Goal: Information Seeking & Learning: Learn about a topic

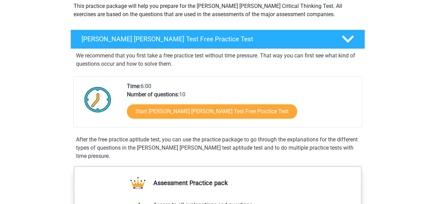
scroll to position [86, 0]
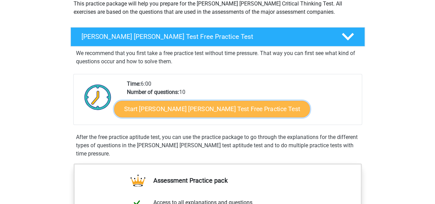
click at [148, 108] on link "Start [PERSON_NAME] [PERSON_NAME] Test Free Practice Test" at bounding box center [211, 109] width 195 height 16
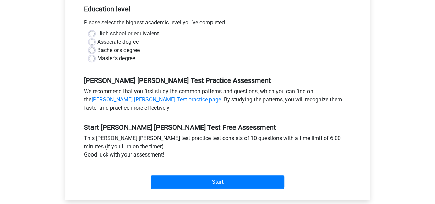
scroll to position [162, 0]
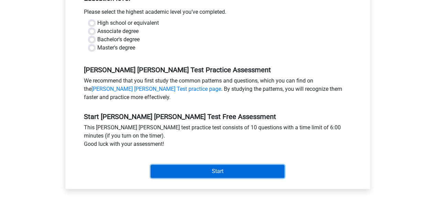
click at [174, 165] on input "Start" at bounding box center [217, 171] width 134 height 13
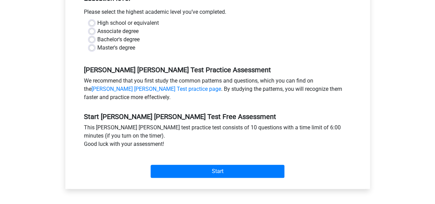
click at [115, 19] on label "High school or equivalent" at bounding box center [127, 23] width 61 height 8
click at [94, 19] on input "High school or equivalent" at bounding box center [91, 22] width 5 height 7
radio input "true"
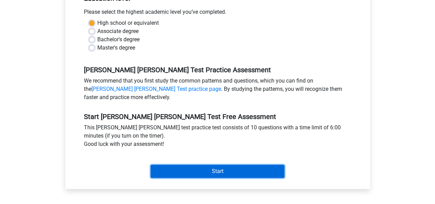
click at [168, 166] on input "Start" at bounding box center [217, 171] width 134 height 13
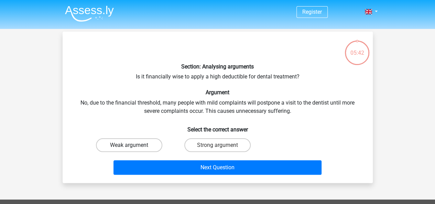
click at [144, 148] on label "Weak argument" at bounding box center [129, 145] width 66 height 14
click at [133, 148] on input "Weak argument" at bounding box center [131, 147] width 4 height 4
radio input "true"
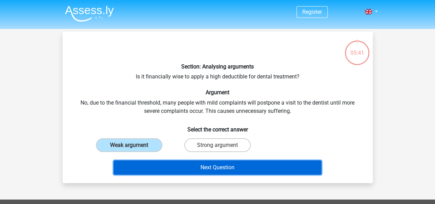
click at [176, 162] on button "Next Question" at bounding box center [217, 167] width 208 height 14
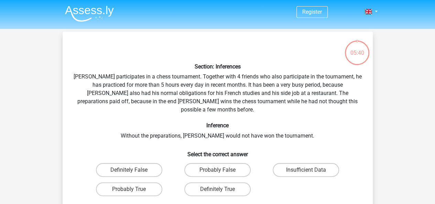
scroll to position [32, 0]
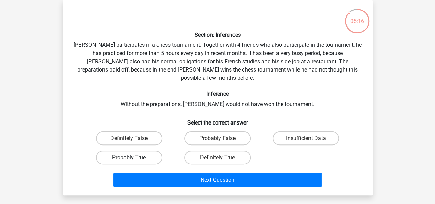
click at [131, 150] on label "Probably True" at bounding box center [129, 157] width 66 height 14
click at [131, 157] on input "Probably True" at bounding box center [131, 159] width 4 height 4
radio input "true"
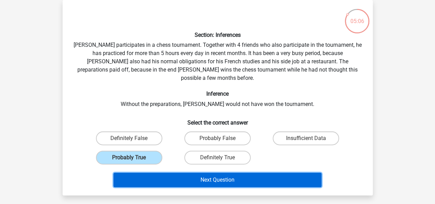
click at [190, 172] on button "Next Question" at bounding box center [217, 179] width 208 height 14
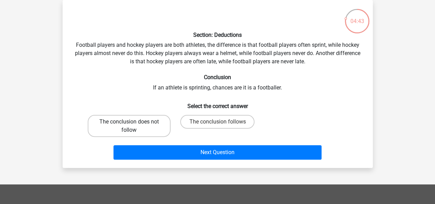
click at [148, 127] on label "The conclusion does not follow" at bounding box center [129, 126] width 83 height 22
click at [133, 126] on input "The conclusion does not follow" at bounding box center [131, 124] width 4 height 4
radio input "true"
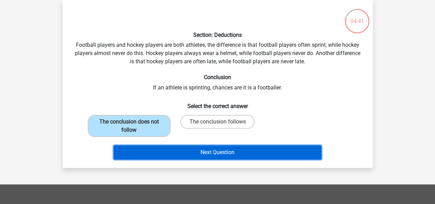
click at [200, 149] on button "Next Question" at bounding box center [217, 152] width 208 height 14
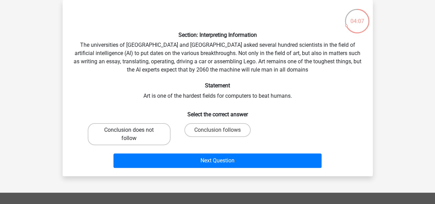
click at [133, 126] on label "Conclusion does not follow" at bounding box center [129, 134] width 83 height 22
click at [133, 130] on input "Conclusion does not follow" at bounding box center [131, 132] width 4 height 4
radio input "true"
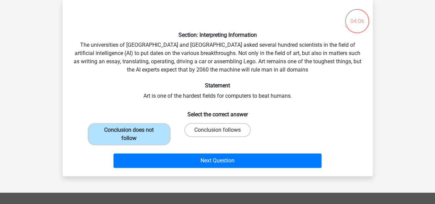
click at [210, 130] on label "Conclusion follows" at bounding box center [217, 130] width 66 height 14
click at [217, 130] on input "Conclusion follows" at bounding box center [219, 132] width 4 height 4
radio input "true"
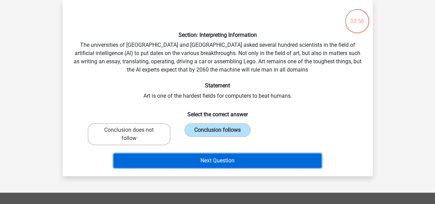
click at [216, 157] on button "Next Question" at bounding box center [217, 160] width 208 height 14
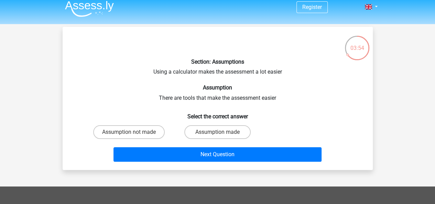
scroll to position [4, 0]
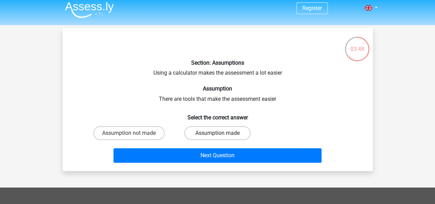
click at [212, 134] on label "Assumption made" at bounding box center [217, 133] width 66 height 14
click at [217, 134] on input "Assumption made" at bounding box center [219, 135] width 4 height 4
radio input "true"
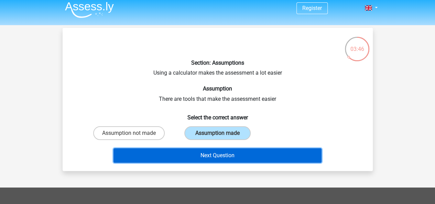
click at [221, 152] on button "Next Question" at bounding box center [217, 155] width 208 height 14
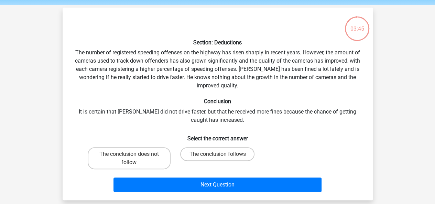
scroll to position [32, 0]
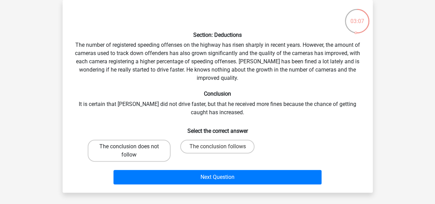
click at [146, 146] on label "The conclusion does not follow" at bounding box center [129, 150] width 83 height 22
click at [133, 146] on input "The conclusion does not follow" at bounding box center [131, 148] width 4 height 4
radio input "true"
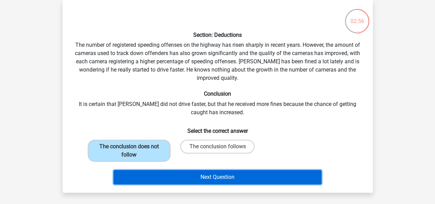
click at [197, 173] on button "Next Question" at bounding box center [217, 177] width 208 height 14
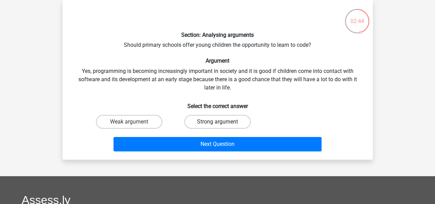
click at [224, 123] on label "Strong argument" at bounding box center [217, 122] width 66 height 14
click at [222, 123] on input "Strong argument" at bounding box center [219, 124] width 4 height 4
radio input "true"
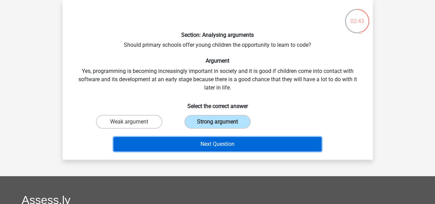
click at [229, 140] on button "Next Question" at bounding box center [217, 144] width 208 height 14
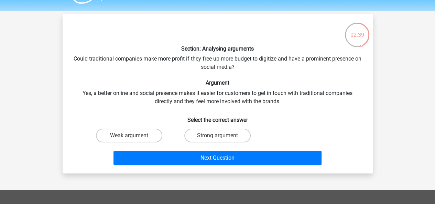
scroll to position [22, 0]
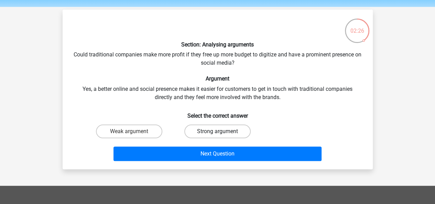
click at [212, 129] on label "Strong argument" at bounding box center [217, 131] width 66 height 14
click at [217, 131] on input "Strong argument" at bounding box center [219, 133] width 4 height 4
radio input "true"
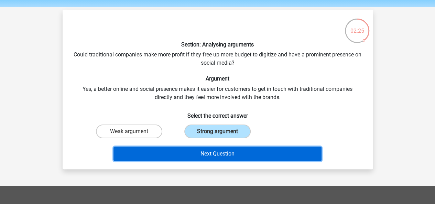
click at [212, 150] on button "Next Question" at bounding box center [217, 153] width 208 height 14
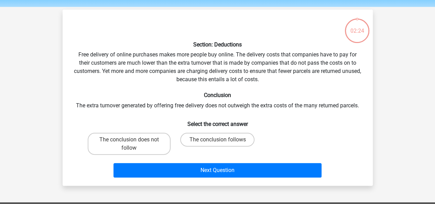
scroll to position [32, 0]
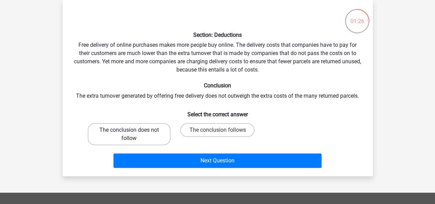
click at [123, 130] on label "The conclusion does not follow" at bounding box center [129, 134] width 83 height 22
click at [129, 130] on input "The conclusion does not follow" at bounding box center [131, 132] width 4 height 4
radio input "true"
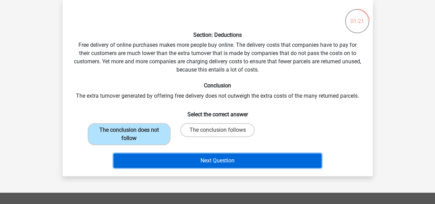
click at [203, 154] on button "Next Question" at bounding box center [217, 160] width 208 height 14
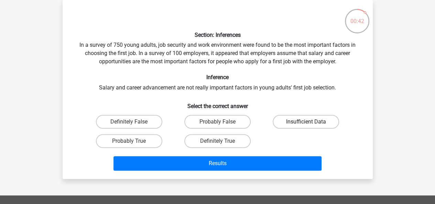
click at [304, 123] on label "Insufficient Data" at bounding box center [305, 122] width 66 height 14
click at [306, 123] on input "Insufficient Data" at bounding box center [308, 124] width 4 height 4
radio input "true"
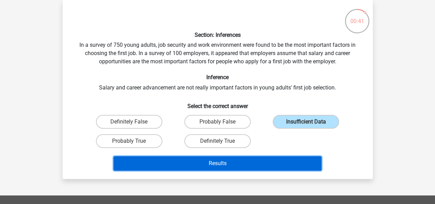
click at [267, 163] on button "Results" at bounding box center [217, 163] width 208 height 14
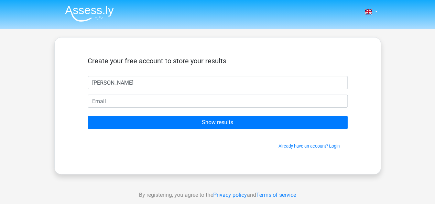
type input "Lottie"
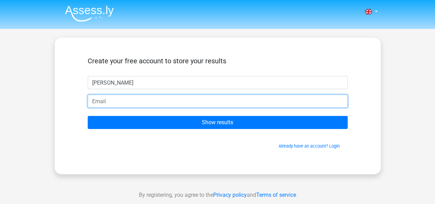
click at [190, 101] on input "email" at bounding box center [218, 100] width 260 height 13
type input "lmann879@outlook.com"
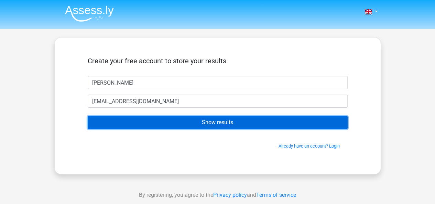
click at [196, 123] on input "Show results" at bounding box center [218, 122] width 260 height 13
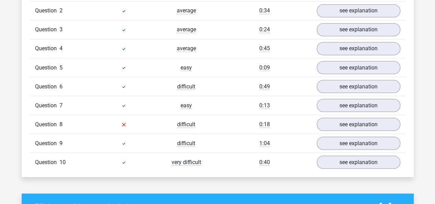
scroll to position [598, 0]
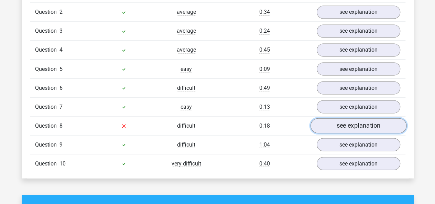
click at [350, 119] on link "see explanation" at bounding box center [358, 125] width 96 height 15
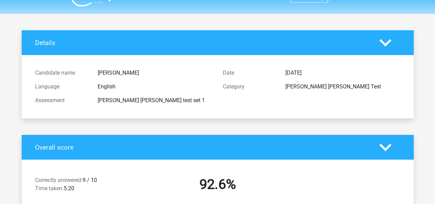
scroll to position [0, 0]
